Goal: Task Accomplishment & Management: Manage account settings

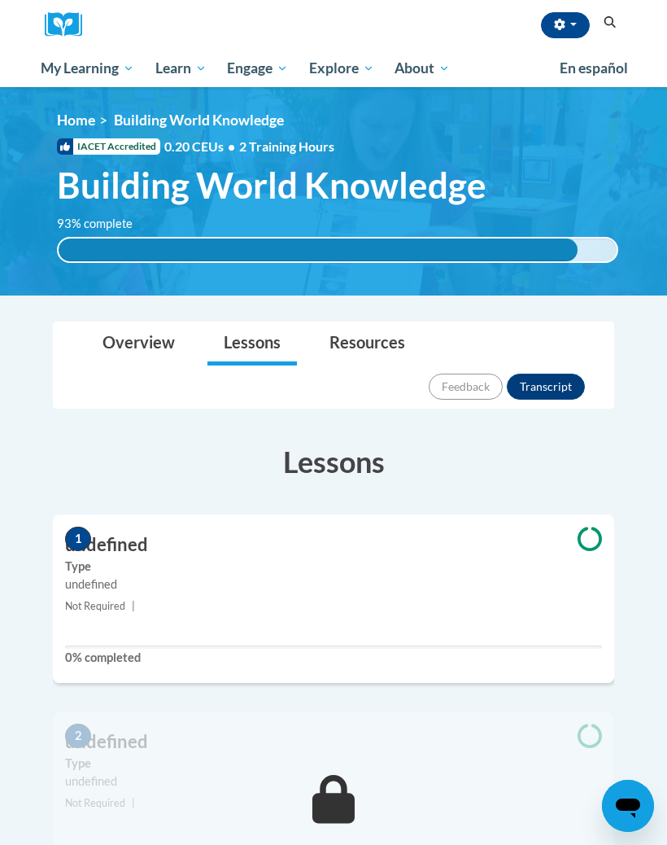
click at [0, 0] on span "My Course Progress" at bounding box center [0, 0] width 0 height 0
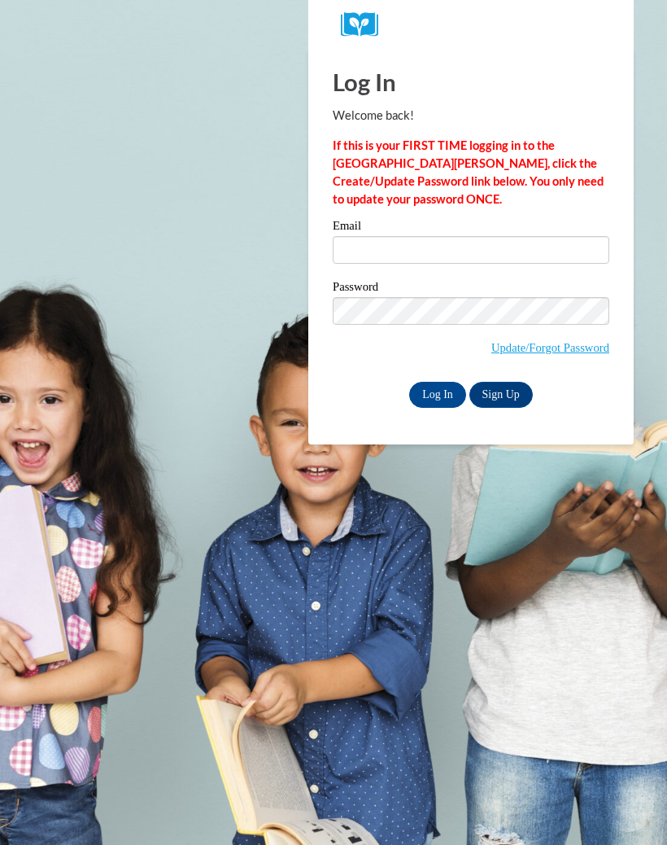
click at [546, 256] on input "Email" at bounding box center [471, 250] width 277 height 28
type input "tiyannatolbert16@gmail.com"
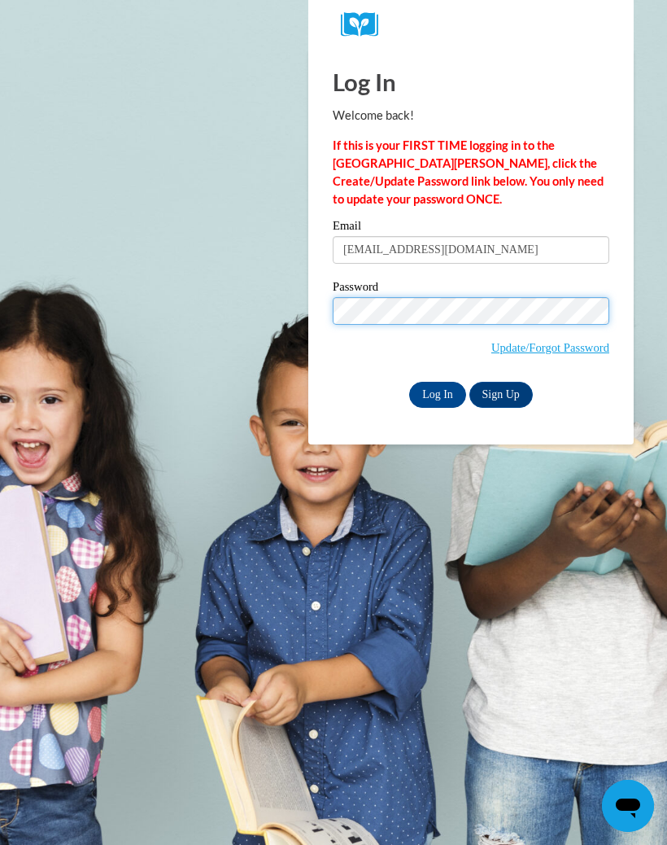
click at [438, 393] on input "Log In" at bounding box center [437, 395] width 57 height 26
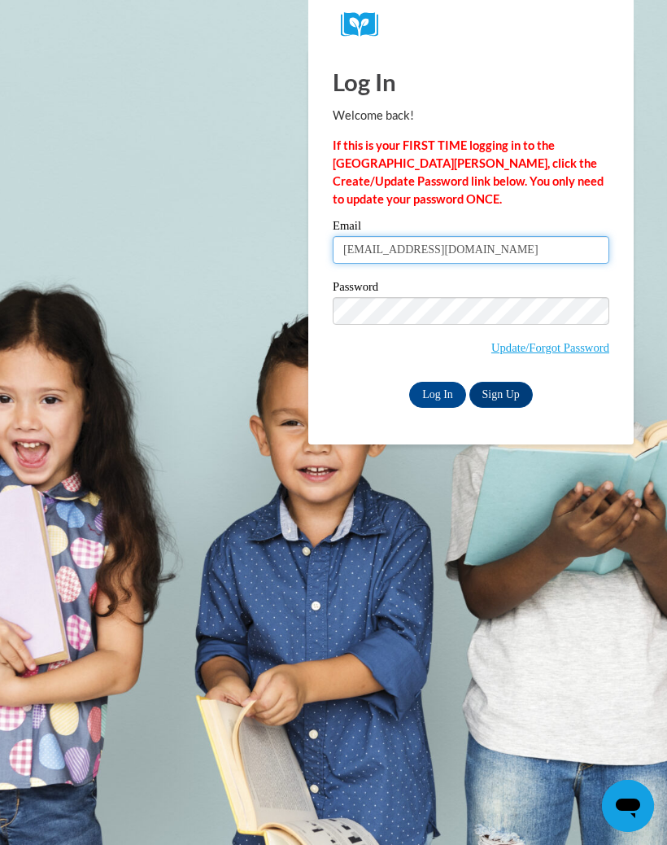
click at [438, 393] on input "Log In" at bounding box center [437, 395] width 57 height 26
